Goal: Task Accomplishment & Management: Manage account settings

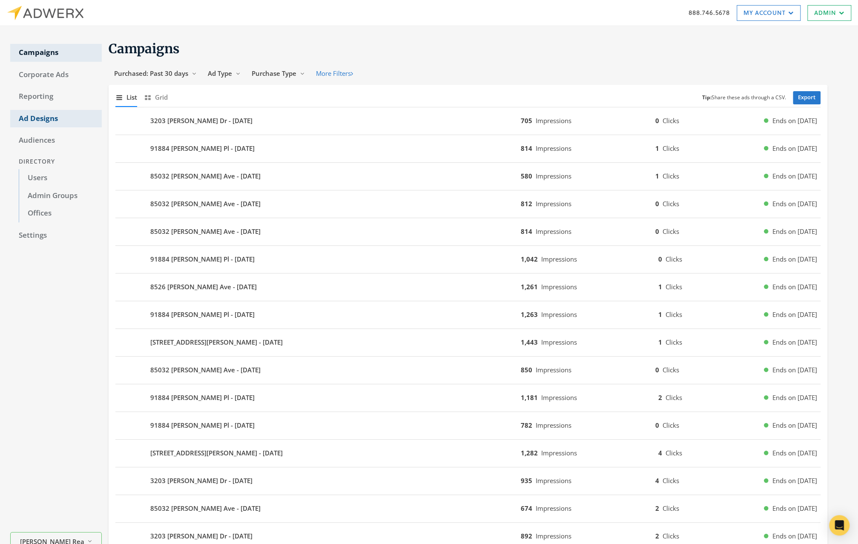
click at [49, 118] on link "Ad Designs" at bounding box center [56, 119] width 92 height 18
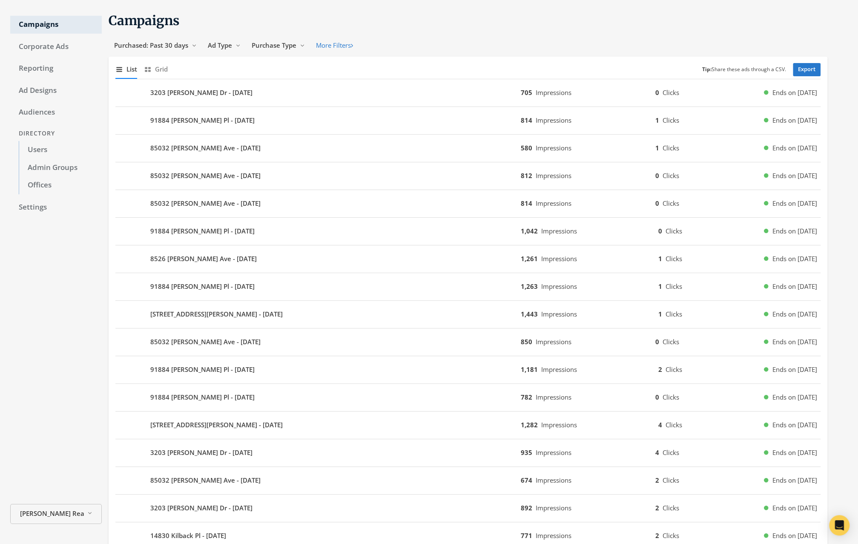
scroll to position [40, 0]
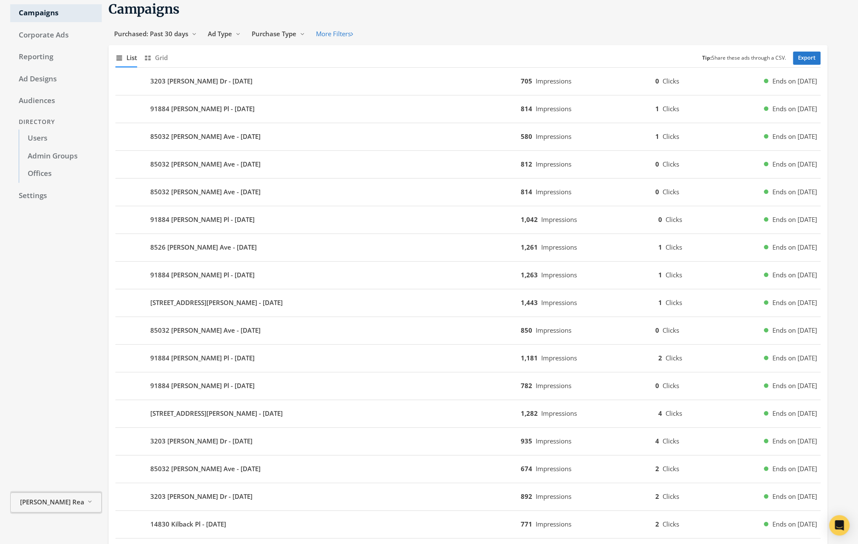
click at [63, 503] on span "[PERSON_NAME] Realty" at bounding box center [52, 501] width 64 height 10
click at [66, 405] on span "1st Choice Home Loans" at bounding box center [53, 407] width 72 height 9
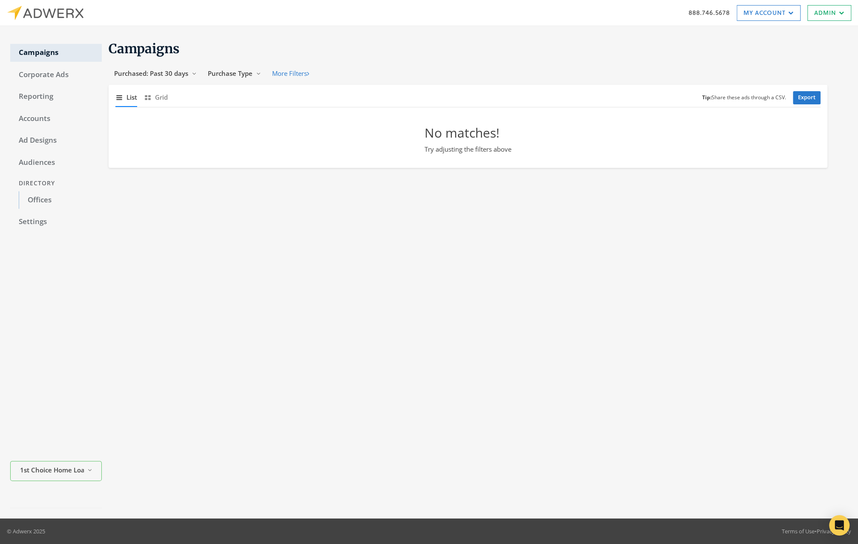
scroll to position [0, 0]
click at [47, 141] on link "Ad Designs" at bounding box center [56, 141] width 92 height 18
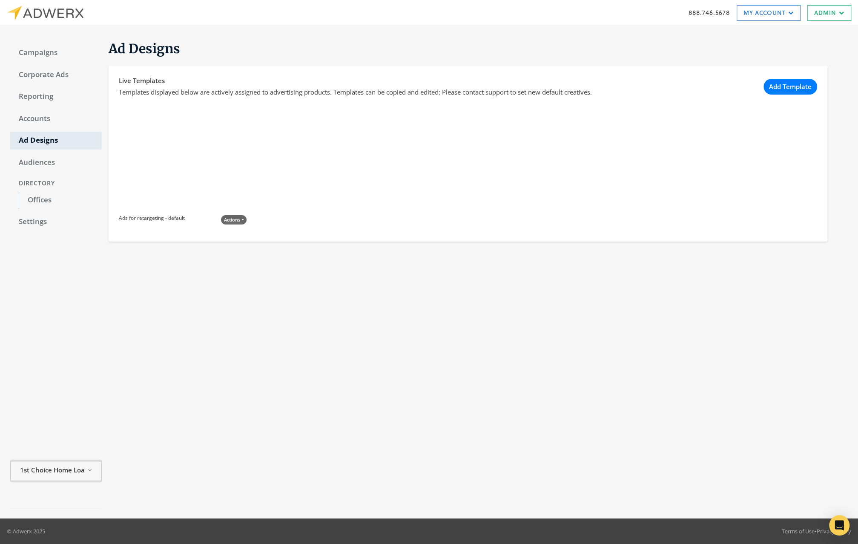
click at [68, 470] on span "1st Choice Home Loans" at bounding box center [52, 470] width 64 height 10
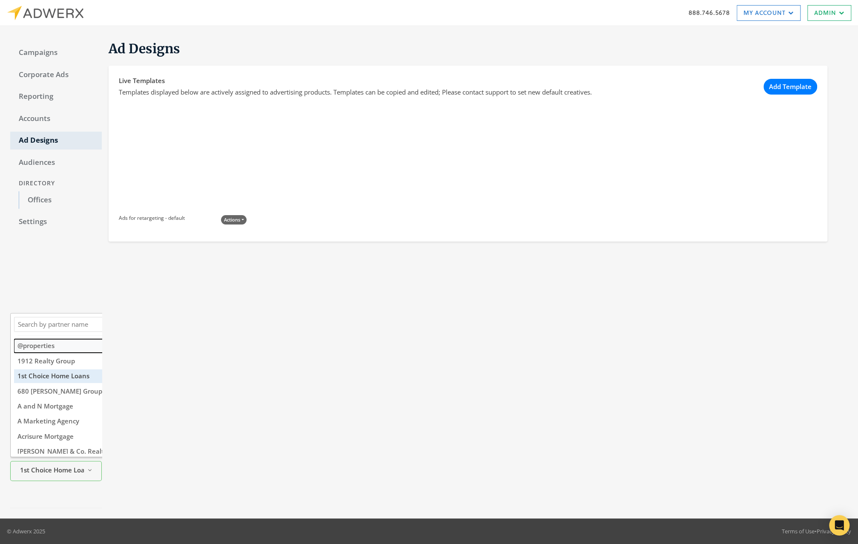
click at [62, 350] on button "@properties" at bounding box center [79, 345] width 131 height 13
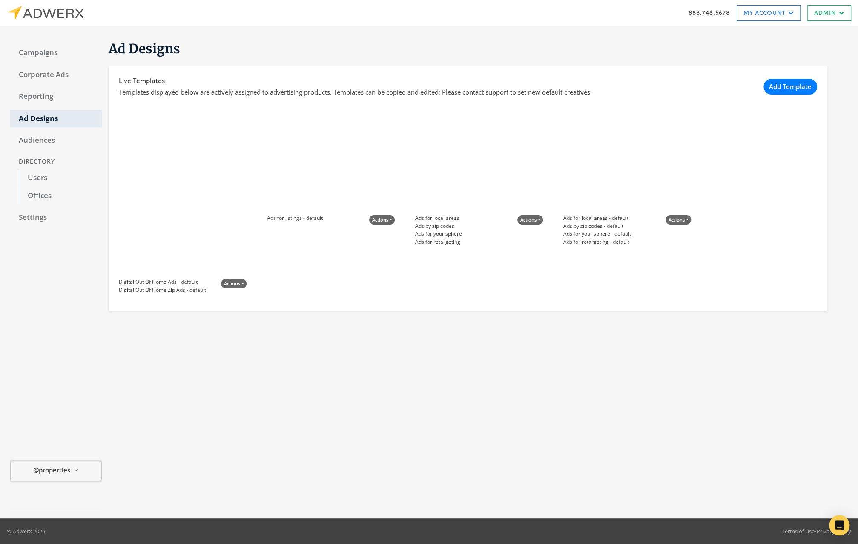
click at [61, 467] on span "@properties" at bounding box center [51, 470] width 37 height 10
click at [46, 320] on input "Search Magnifying Glass" at bounding box center [75, 324] width 119 height 11
type input "smit"
click at [55, 448] on span "[PERSON_NAME] Realty" at bounding box center [53, 444] width 72 height 9
click at [60, 473] on span "[PERSON_NAME] Realty" at bounding box center [52, 470] width 64 height 10
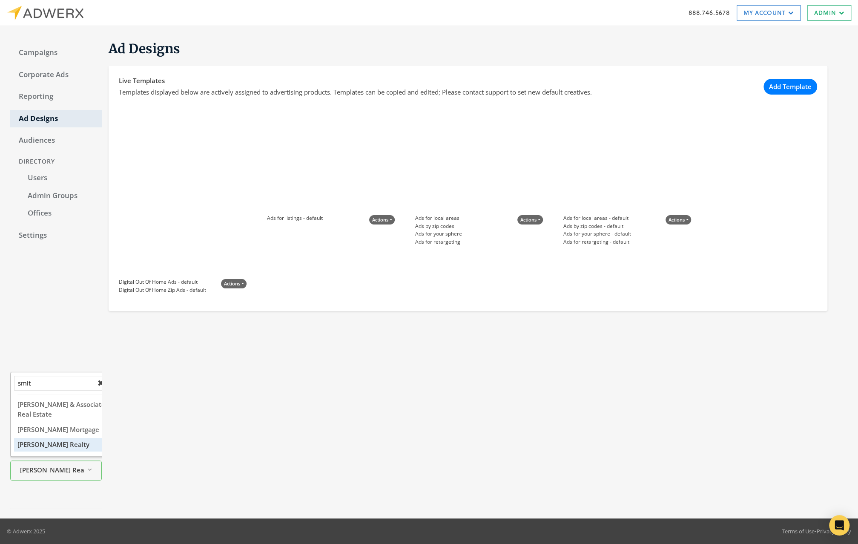
drag, startPoint x: 20, startPoint y: 393, endPoint x: 3, endPoint y: 391, distance: 18.0
